Goal: Download file/media

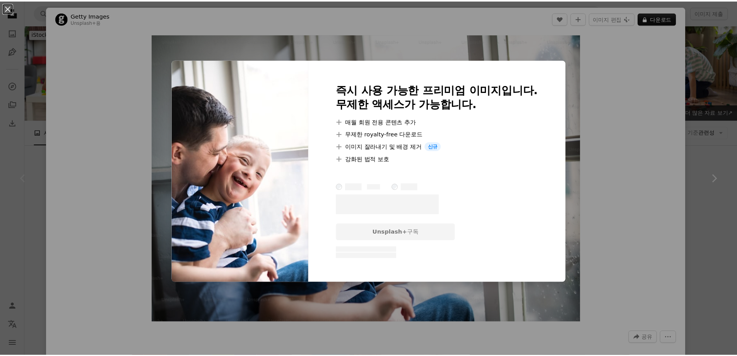
scroll to position [129, 0]
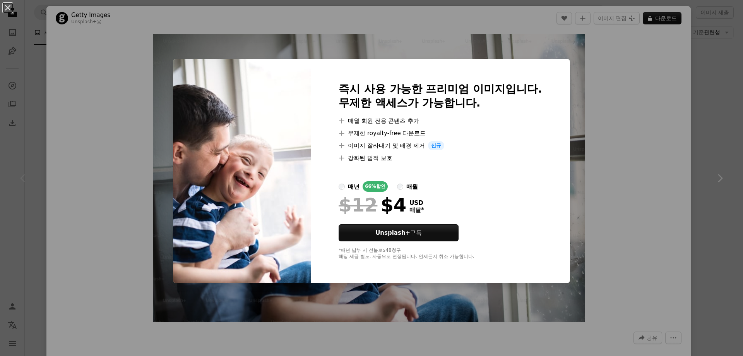
click at [628, 135] on div "An X shape 즉시 사용 가능한 프리미엄 이미지입니다. 무제한 액세스가 가능합니다. A plus sign 매월 회원 전용 콘텐츠 추가 A…" at bounding box center [371, 178] width 743 height 356
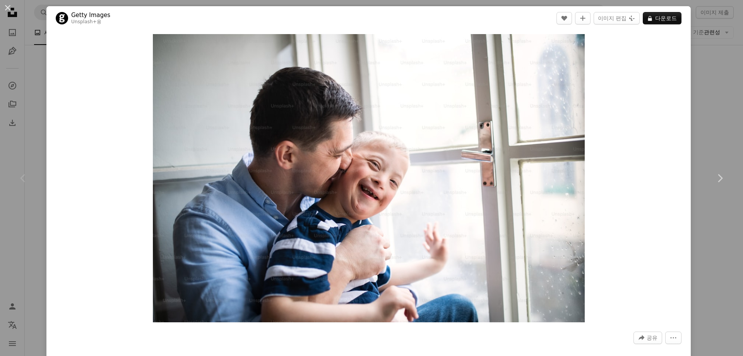
click at [693, 54] on div "An X shape Chevron left Chevron right Getty Images Unsplash+ 용 A heart A plus s…" at bounding box center [371, 178] width 743 height 356
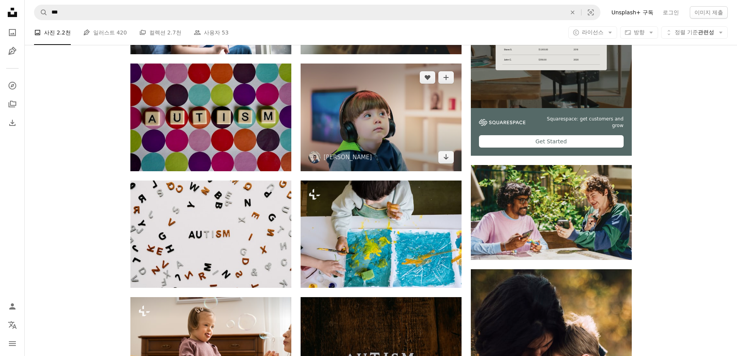
scroll to position [387, 0]
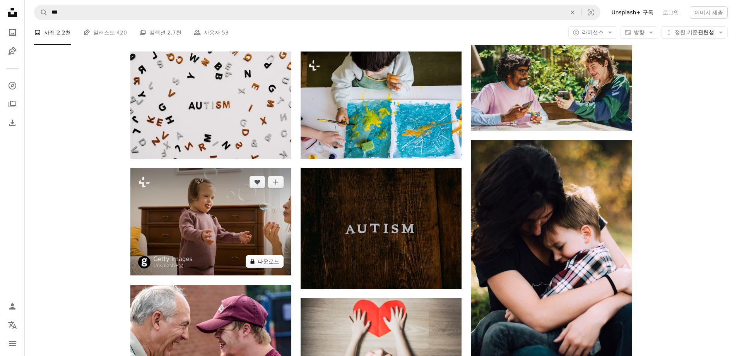
click at [263, 261] on button "A lock 다운로드" at bounding box center [265, 261] width 38 height 12
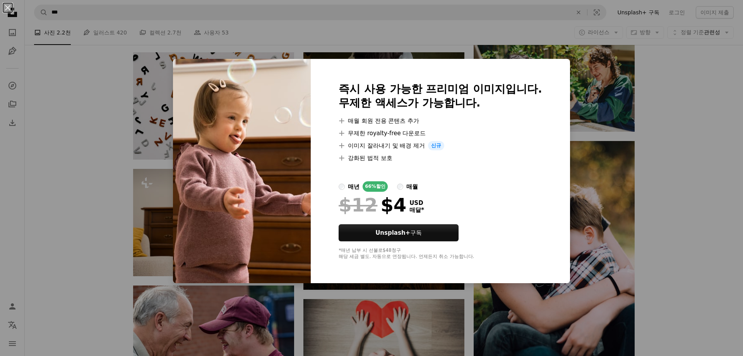
click at [616, 119] on div "An X shape 즉시 사용 가능한 프리미엄 이미지입니다. 무제한 액세스가 가능합니다. A plus sign 매월 회원 전용 콘텐츠 추가 A…" at bounding box center [371, 178] width 743 height 356
